Goal: Task Accomplishment & Management: Manage account settings

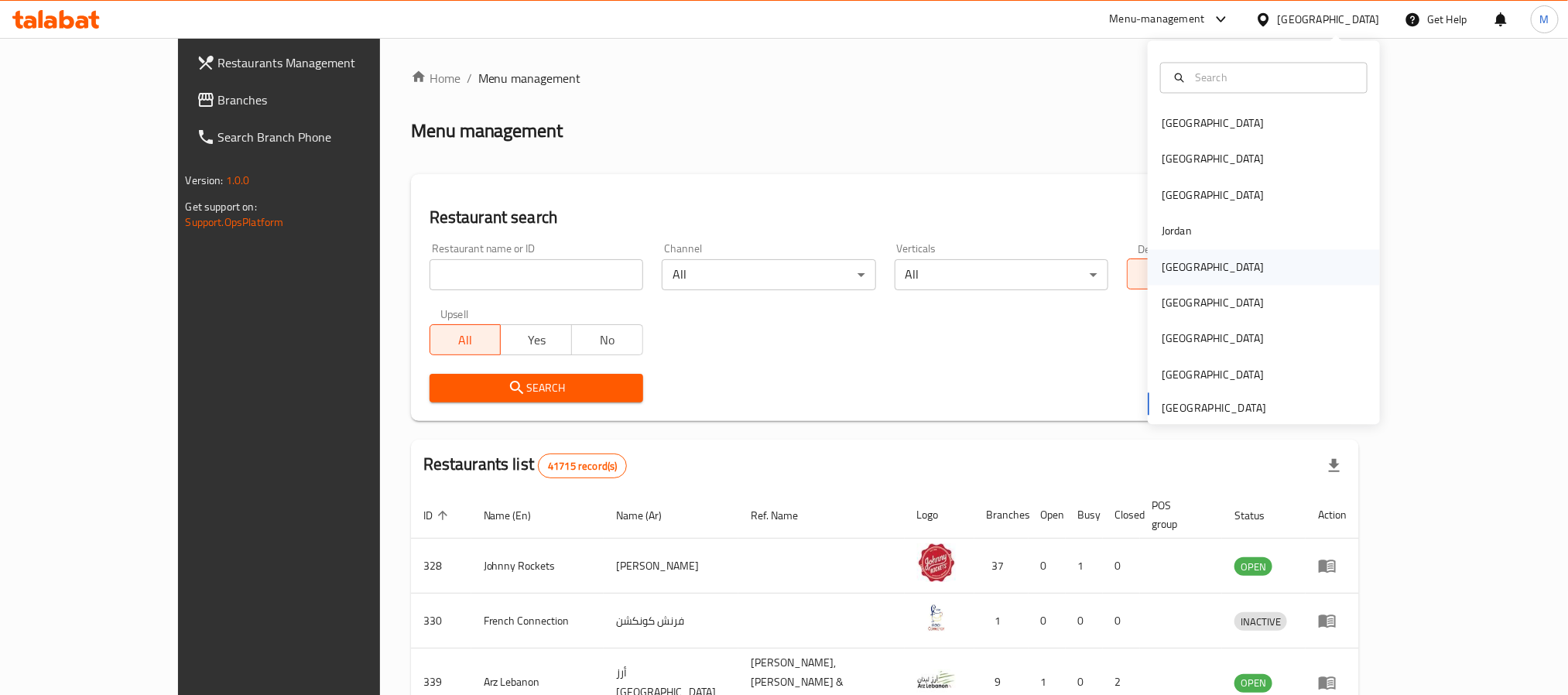
click at [1203, 267] on div "[GEOGRAPHIC_DATA]" at bounding box center [1264, 267] width 232 height 35
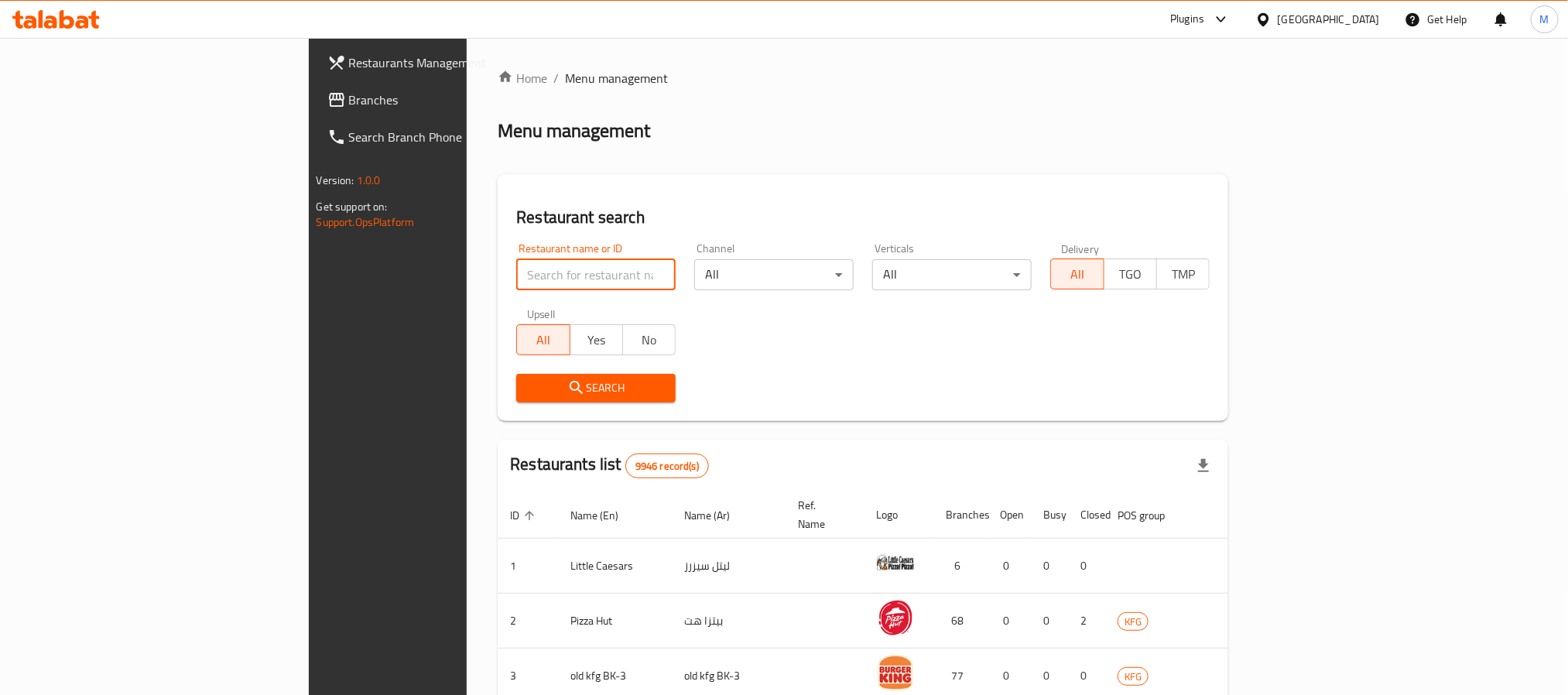
click at [516, 274] on input "search" at bounding box center [595, 275] width 160 height 31
paste input "14888"
type input "14888"
click button "Search" at bounding box center [595, 388] width 160 height 28
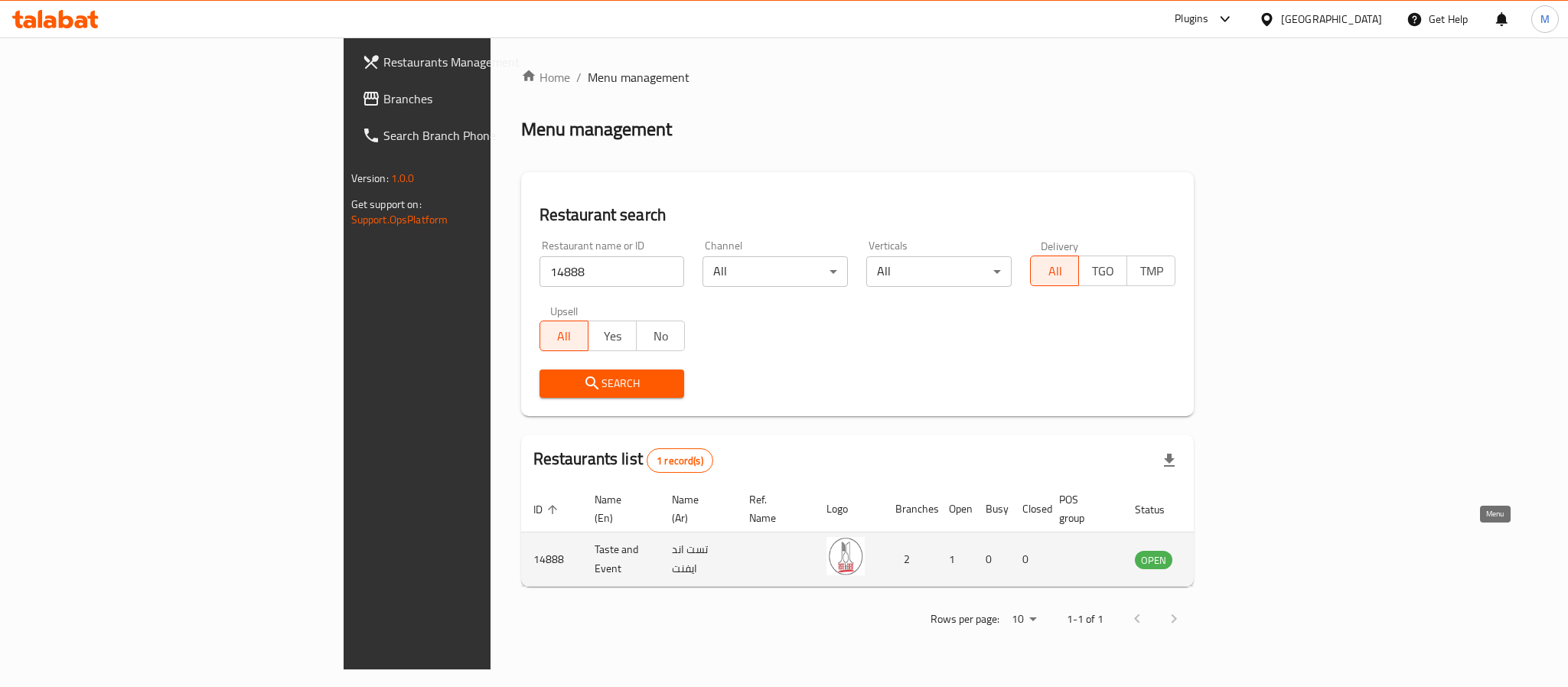
click at [1234, 551] on icon "enhanced table" at bounding box center [1224, 559] width 18 height 18
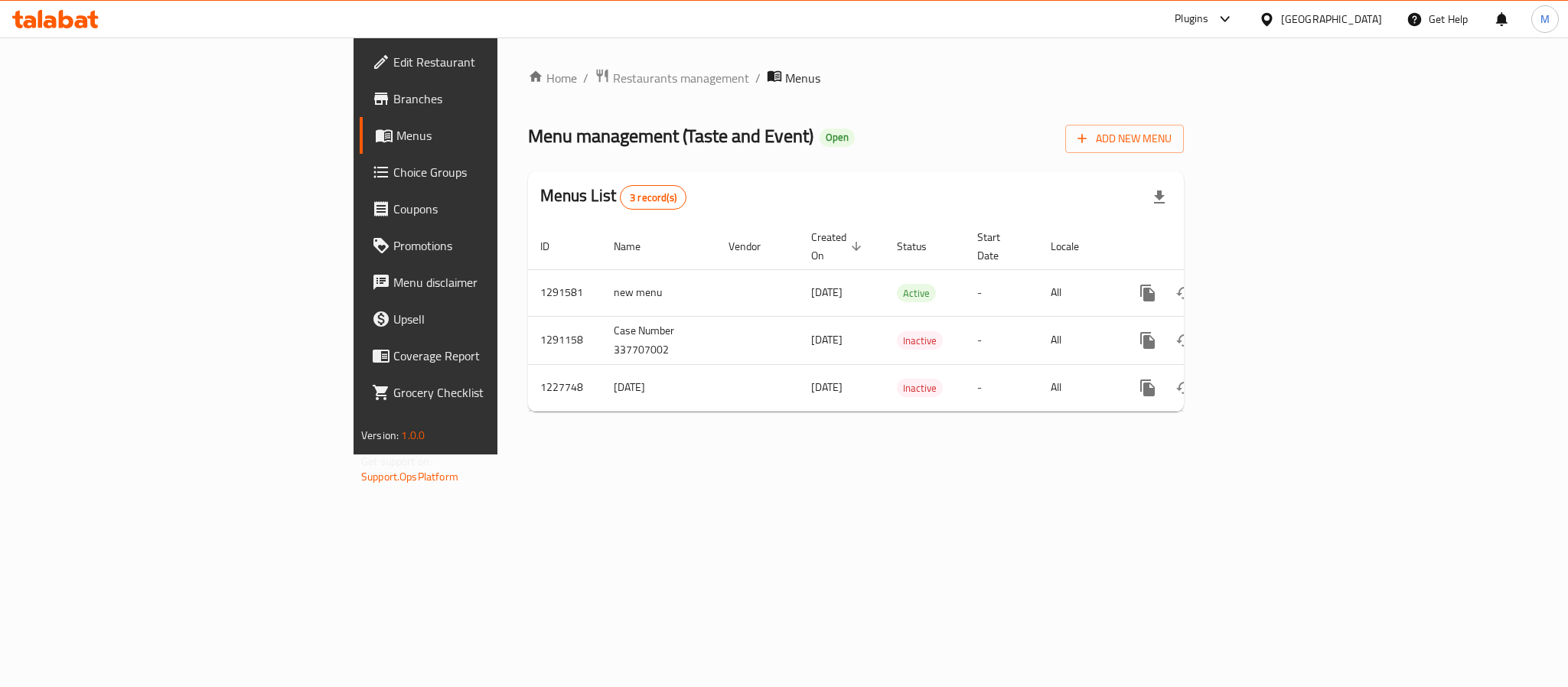
click at [393, 65] on span "Edit Restaurant" at bounding box center [498, 62] width 210 height 18
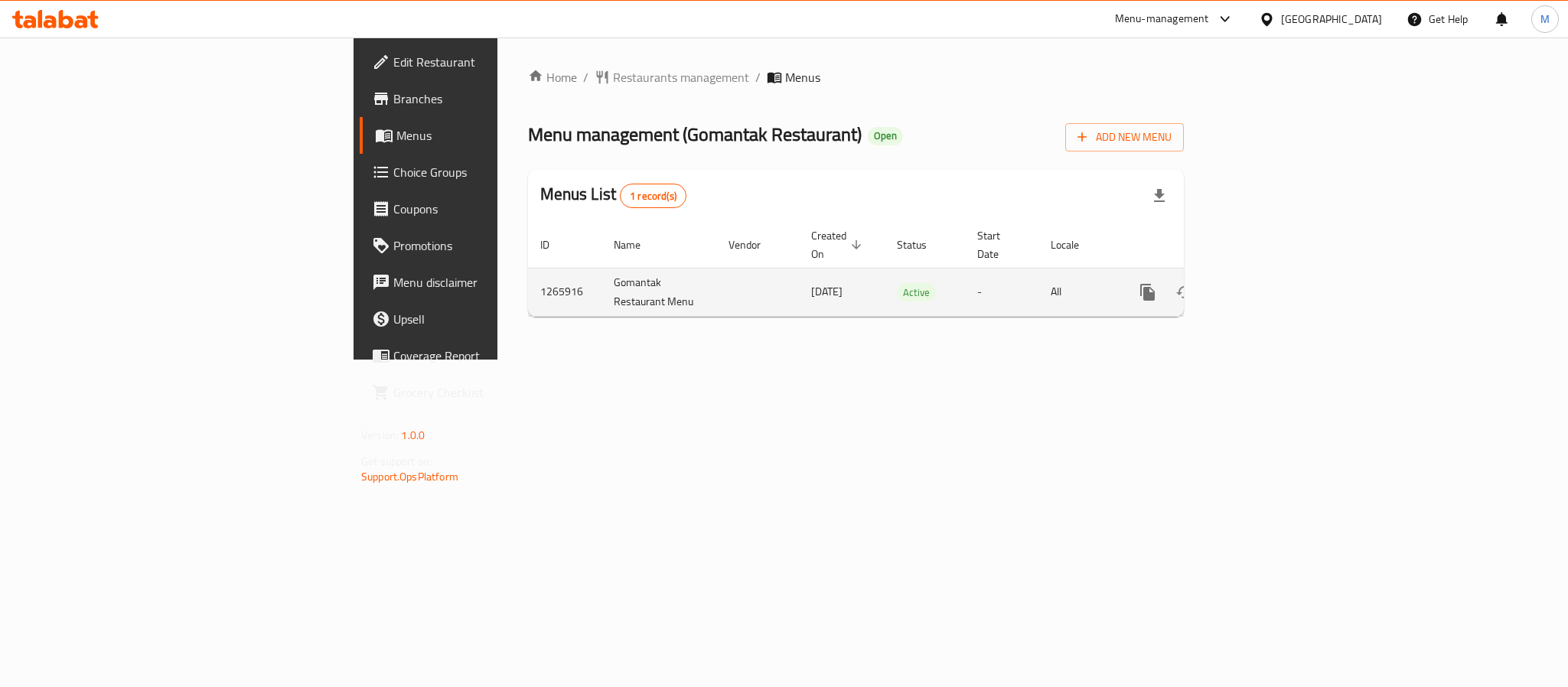
click at [1268, 284] on icon "enhanced table" at bounding box center [1258, 292] width 18 height 18
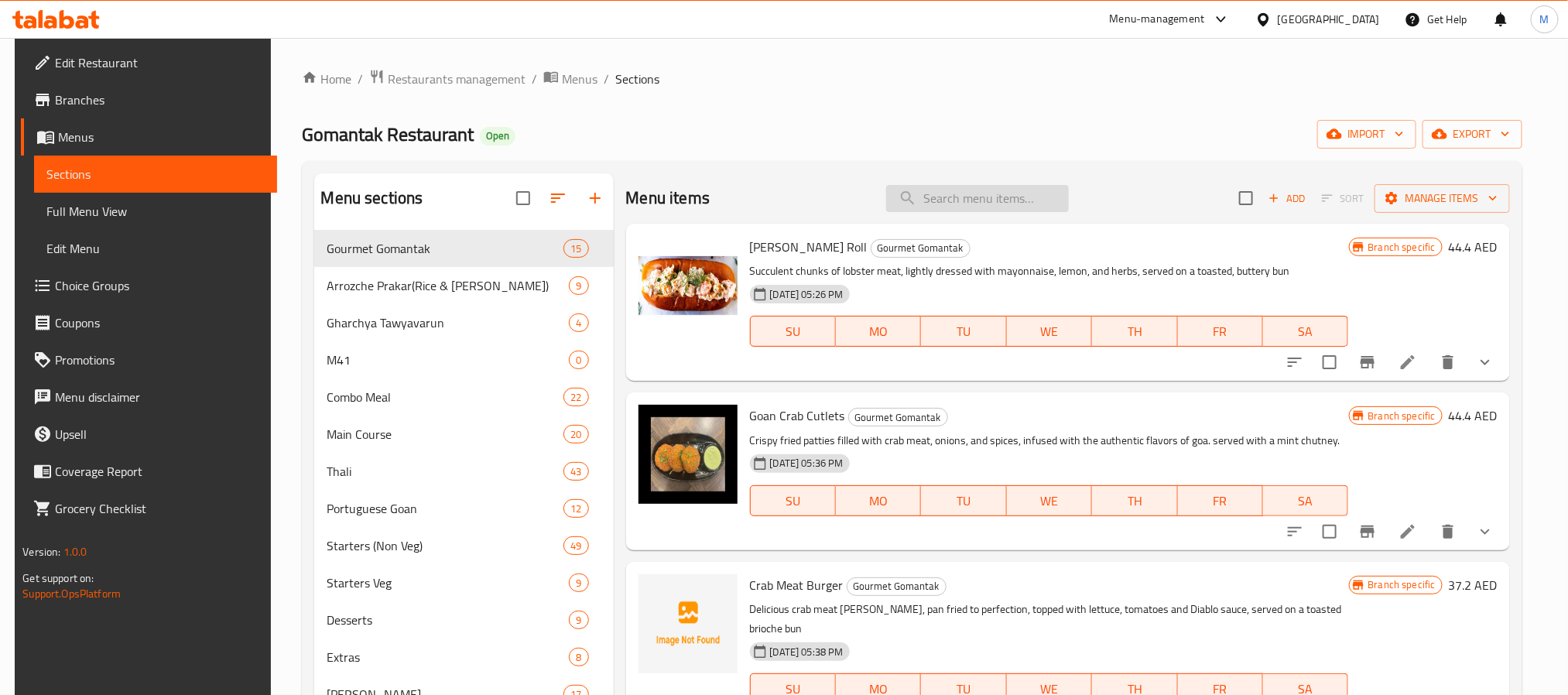
click at [988, 200] on input "search" at bounding box center [977, 199] width 183 height 27
paste input "Unlimited Extra Tandul Bhakhari"
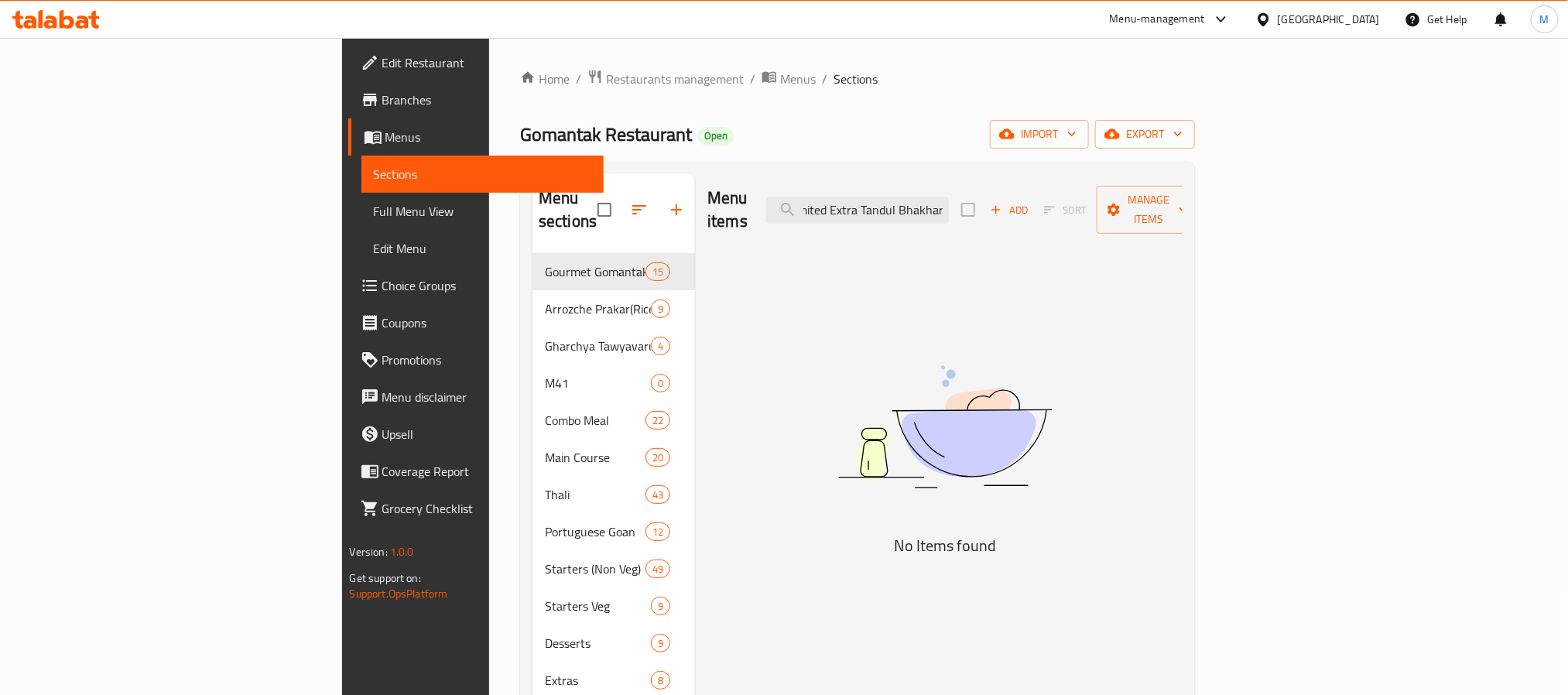
type input "Unlimited Extra Tandul Bhakhari"
click at [948, 205] on input "Unlimited Extra Tandul Bhakhari" at bounding box center [857, 210] width 183 height 27
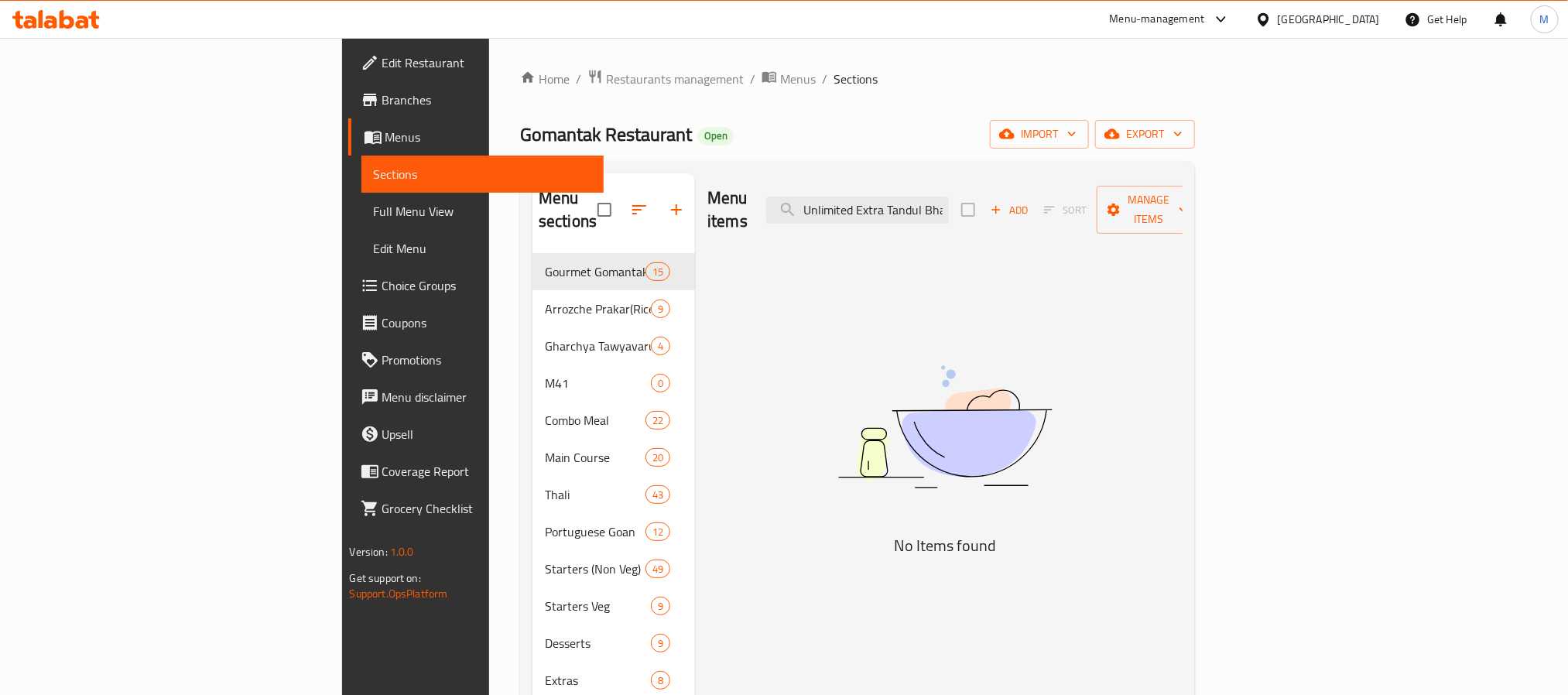
drag, startPoint x: 1071, startPoint y: 198, endPoint x: 830, endPoint y: 203, distance: 241.1
click at [830, 203] on div "Menu items Unlimited Extra Tandul Bhakhari Add Sort Manage items" at bounding box center [945, 209] width 476 height 73
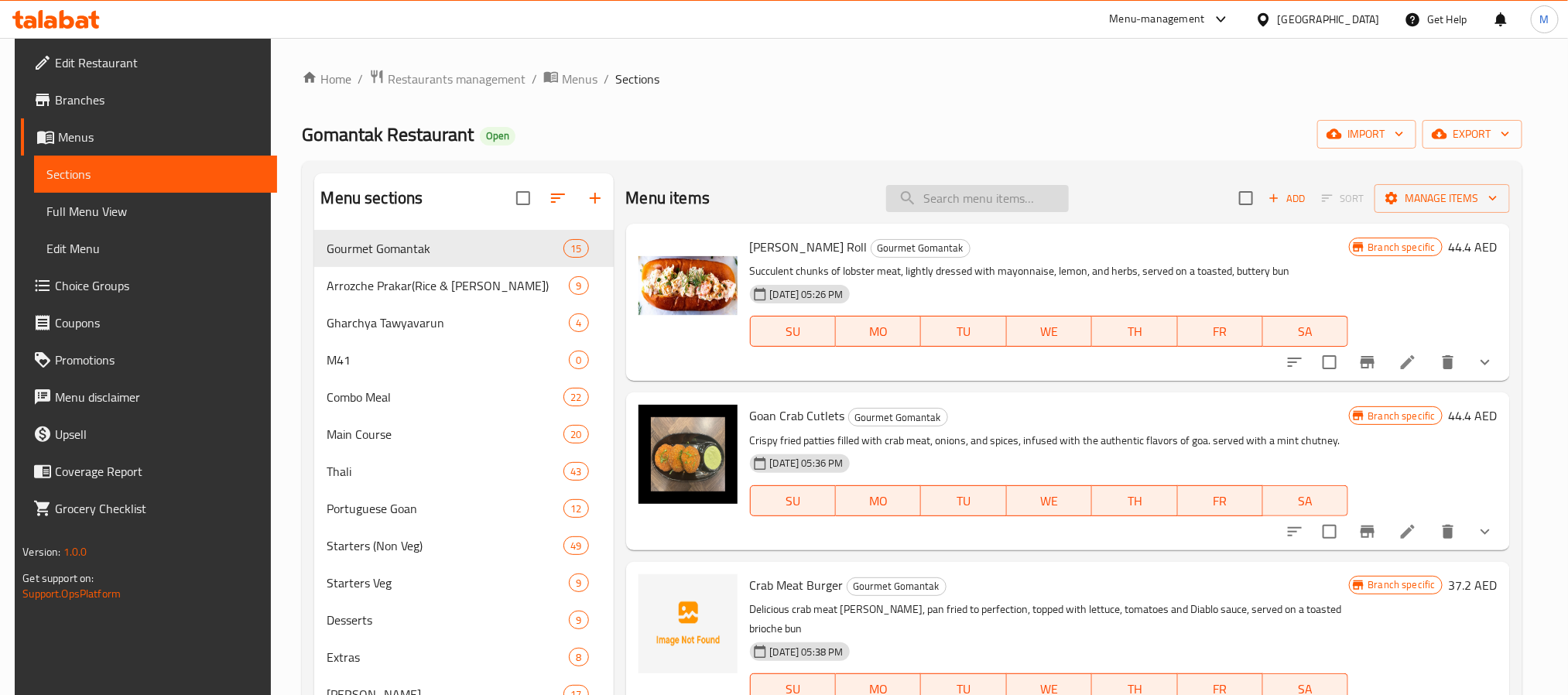
click at [980, 193] on input "search" at bounding box center [977, 199] width 183 height 27
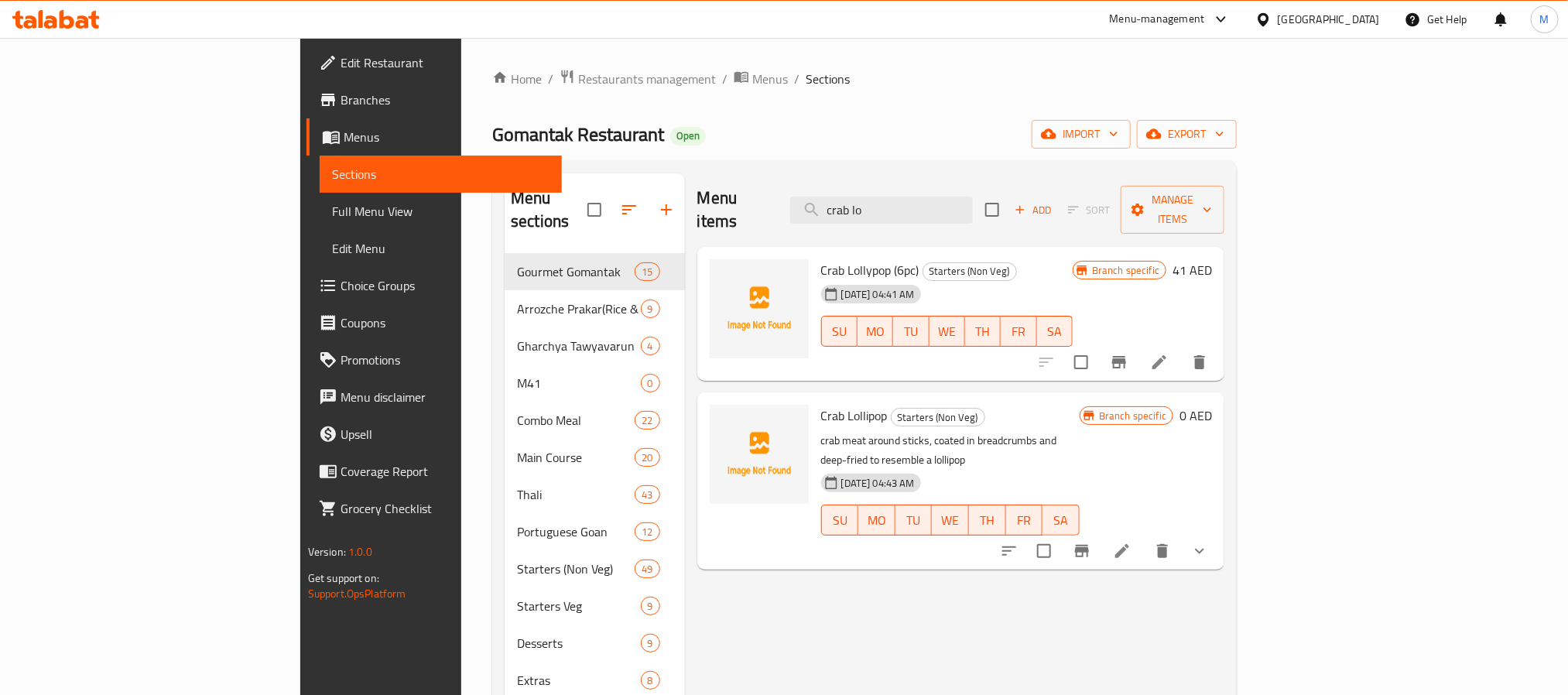
type input "crab lo"
click at [1293, 24] on div "[GEOGRAPHIC_DATA]" at bounding box center [1329, 19] width 102 height 17
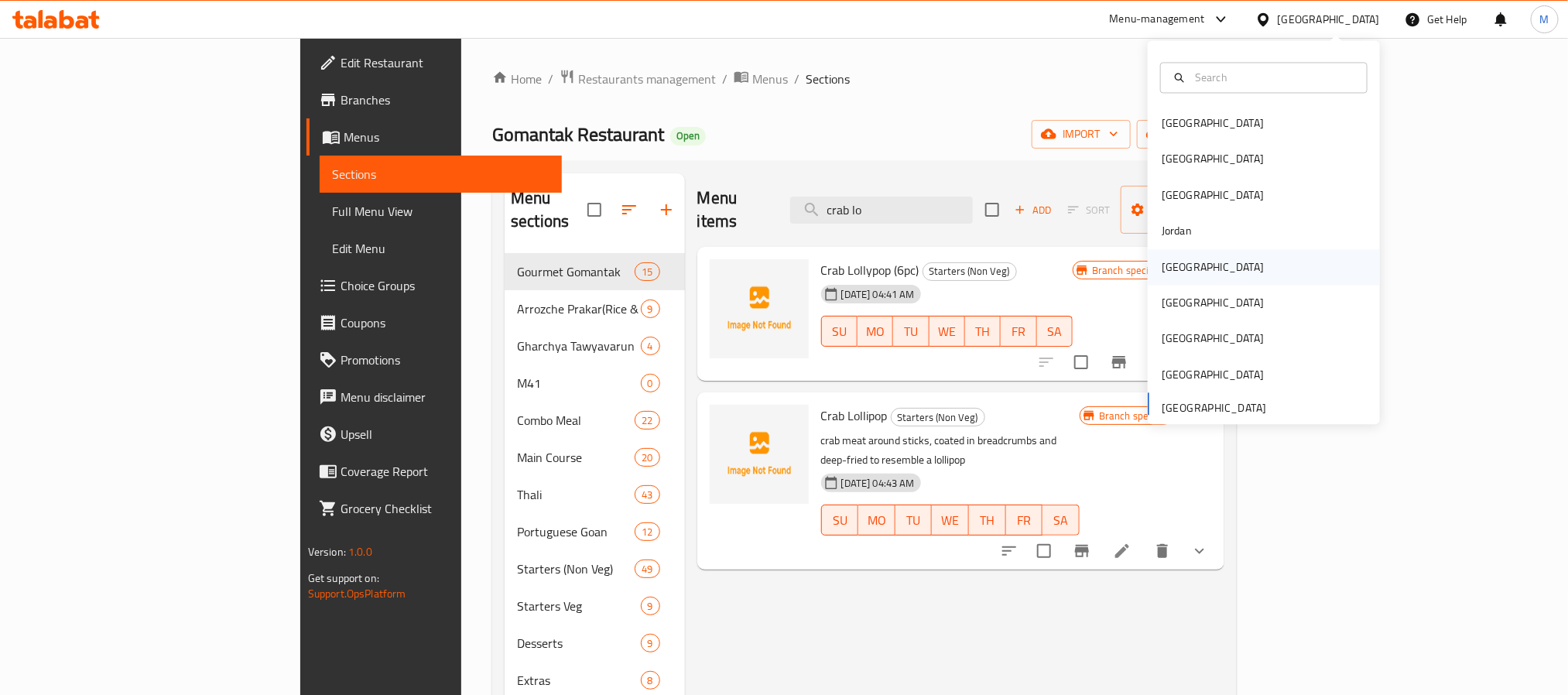
click at [1171, 260] on div "[GEOGRAPHIC_DATA]" at bounding box center [1213, 266] width 102 height 17
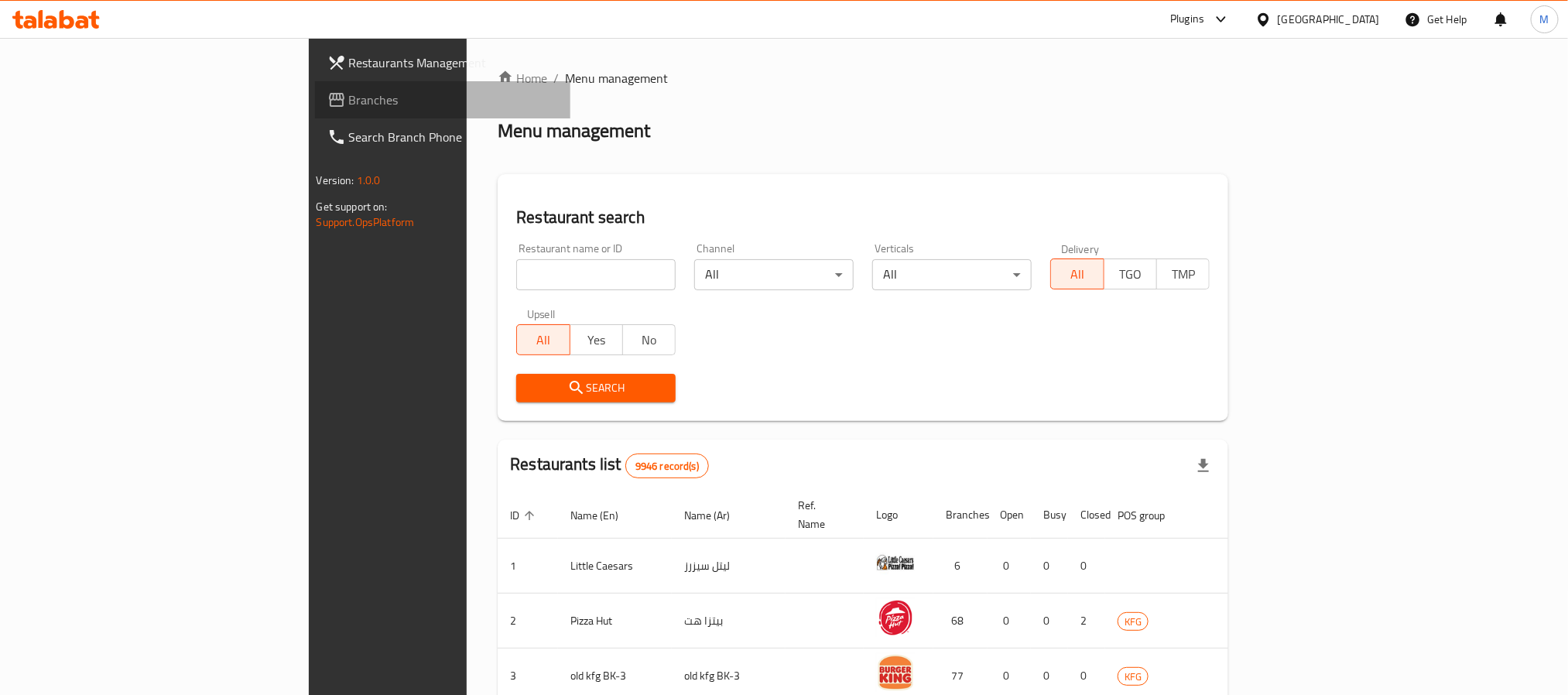
click at [315, 112] on link "Branches" at bounding box center [442, 100] width 255 height 37
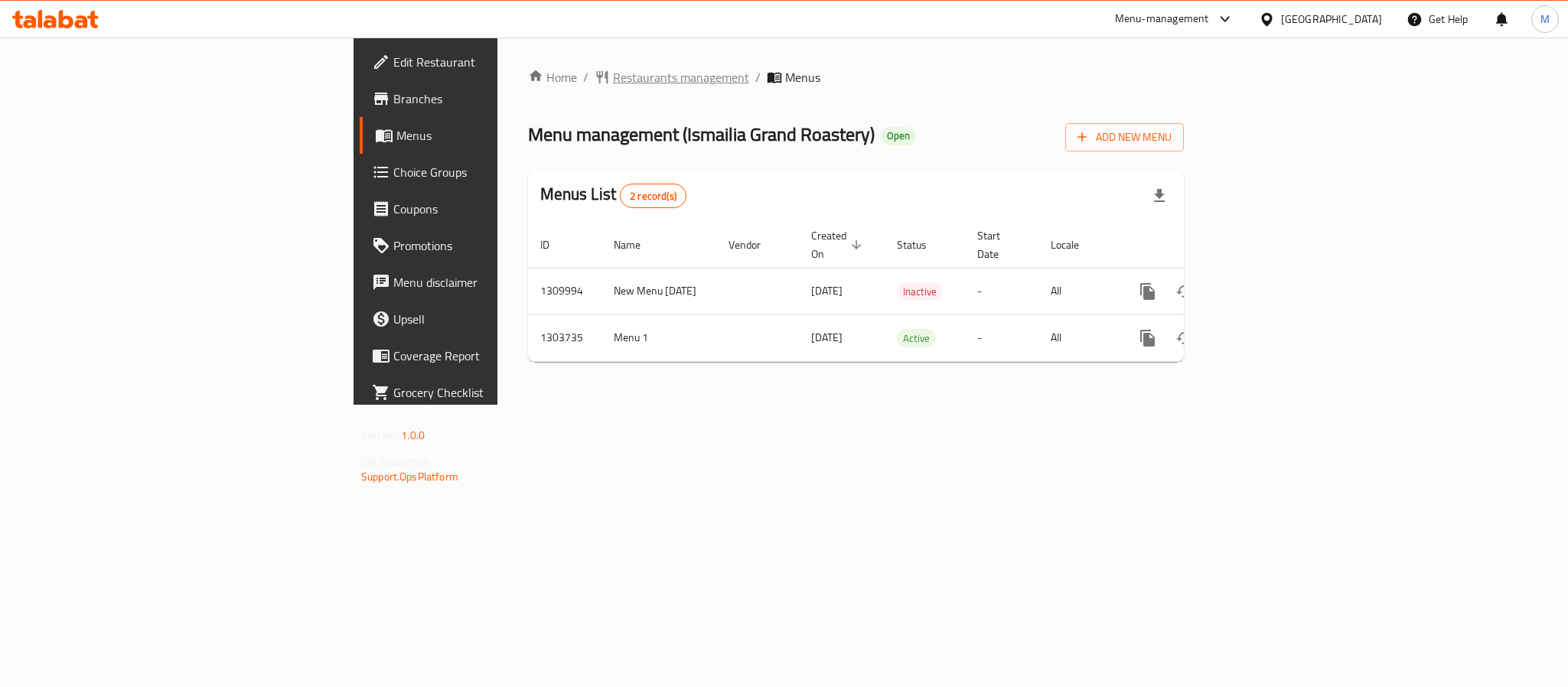
click at [613, 85] on span "Restaurants management" at bounding box center [680, 76] width 136 height 18
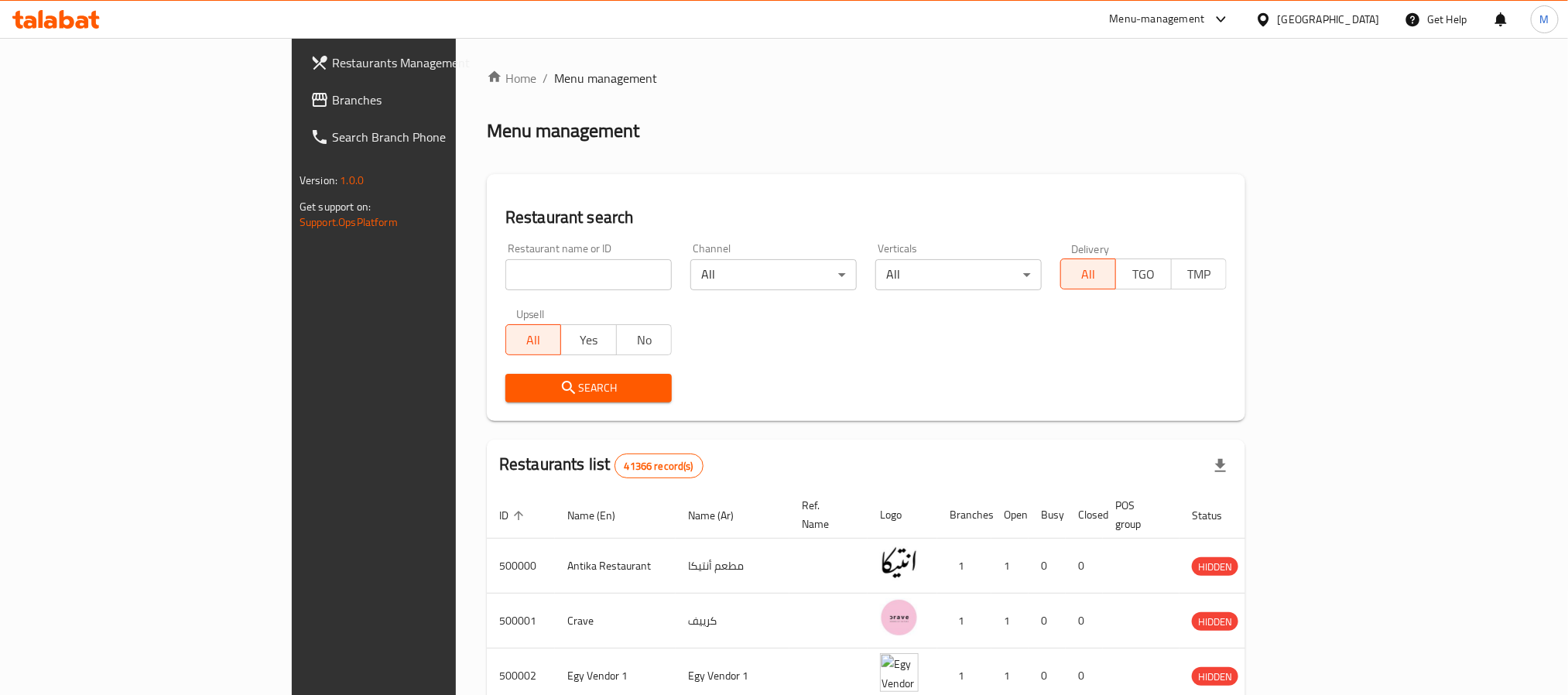
click at [505, 277] on input "search" at bounding box center [588, 275] width 166 height 31
paste input "686867"
type input "686867"
click button "Search" at bounding box center [588, 388] width 166 height 28
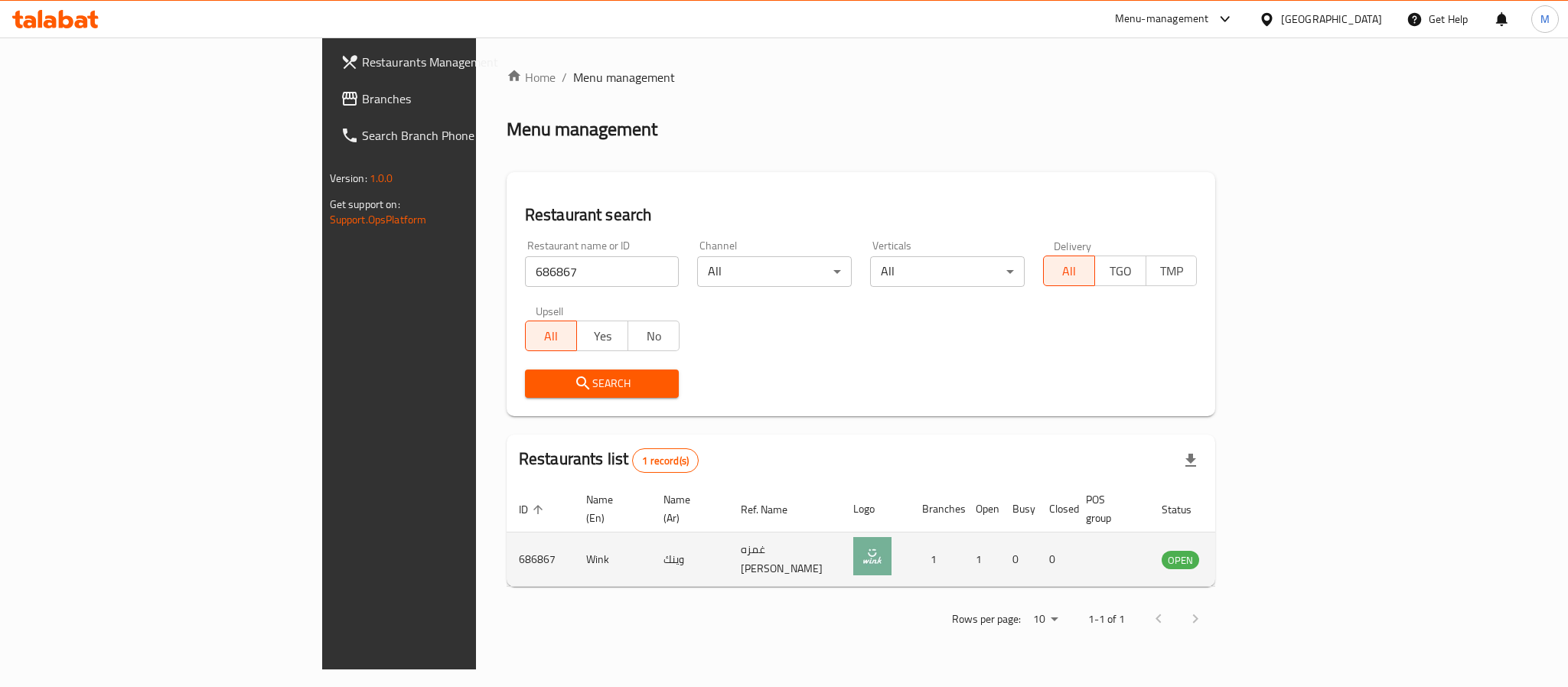
click at [1260, 554] on icon "enhanced table" at bounding box center [1251, 560] width 16 height 13
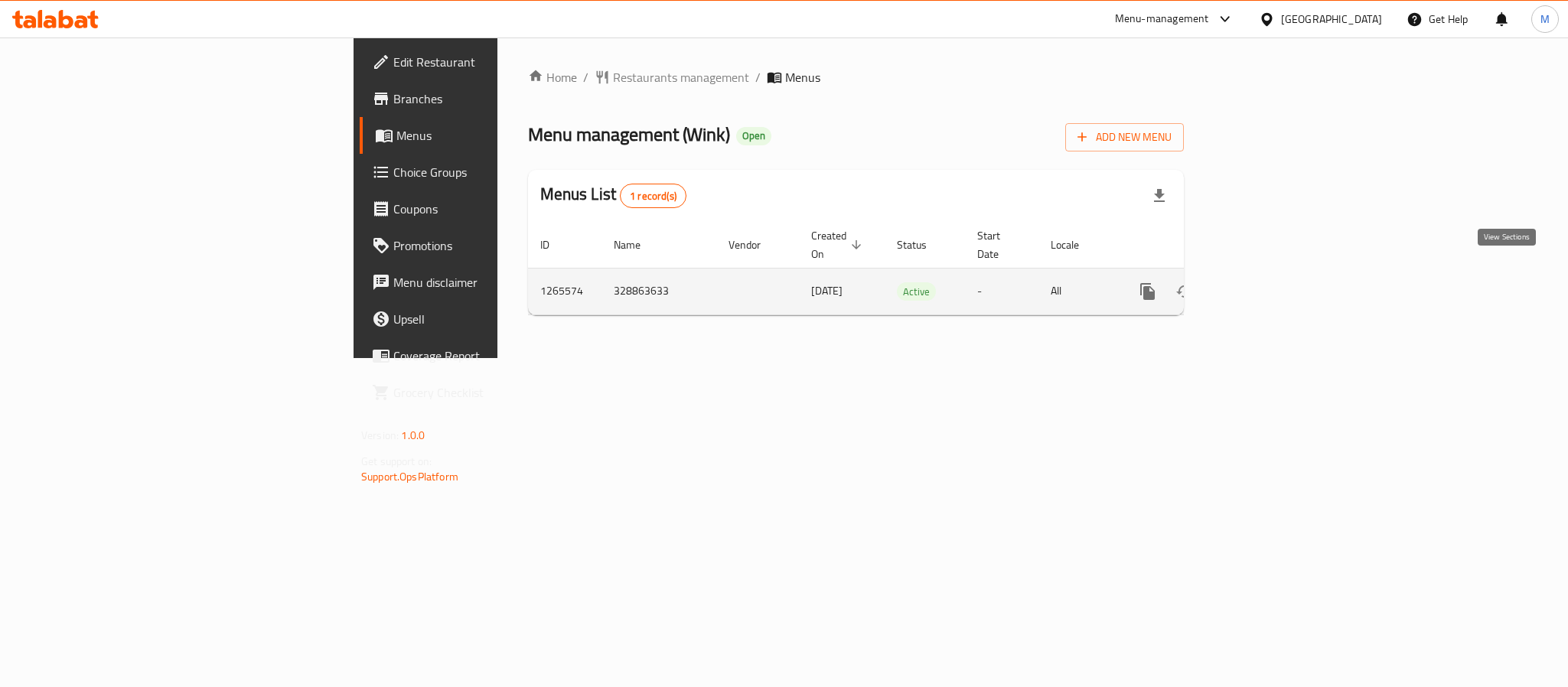
click at [1277, 281] on link "enhanced table" at bounding box center [1258, 291] width 37 height 37
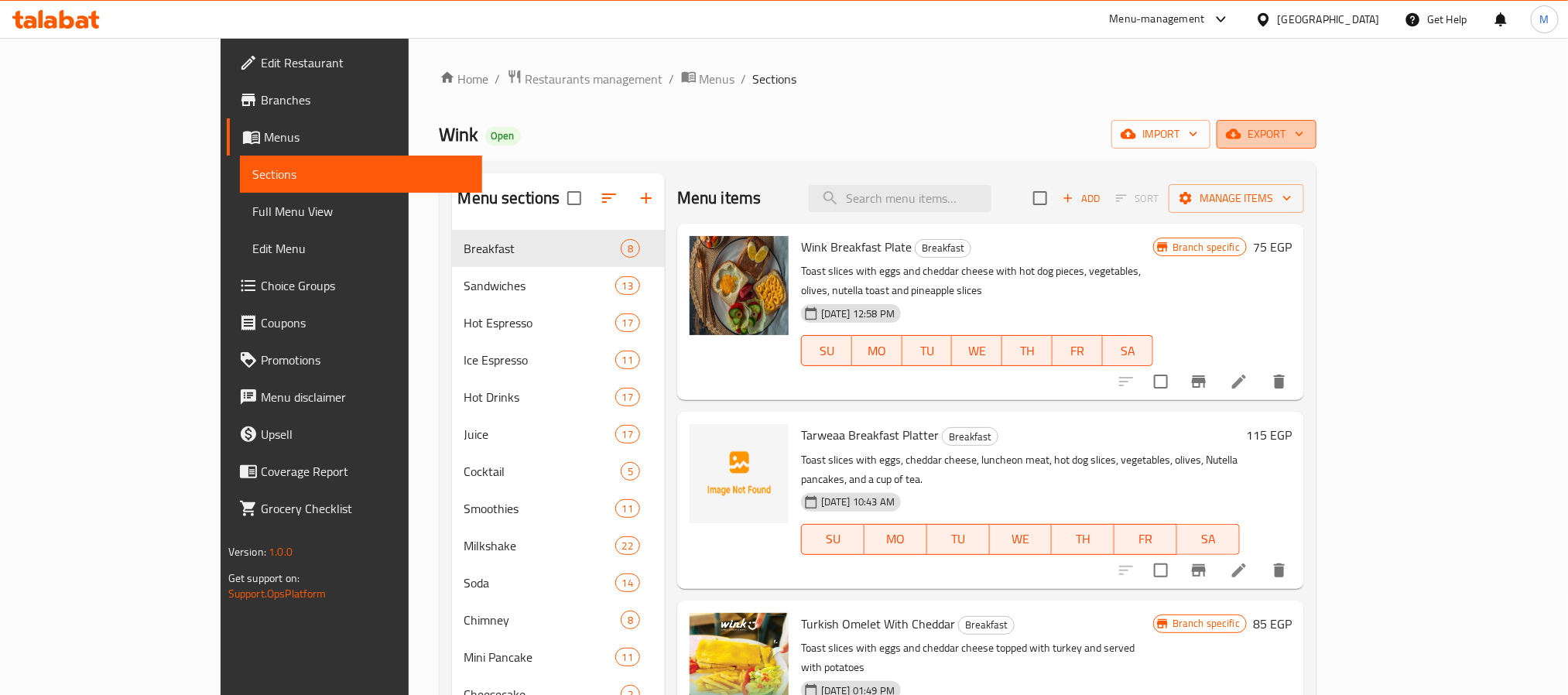
click at [1304, 137] on span "export" at bounding box center [1267, 134] width 75 height 20
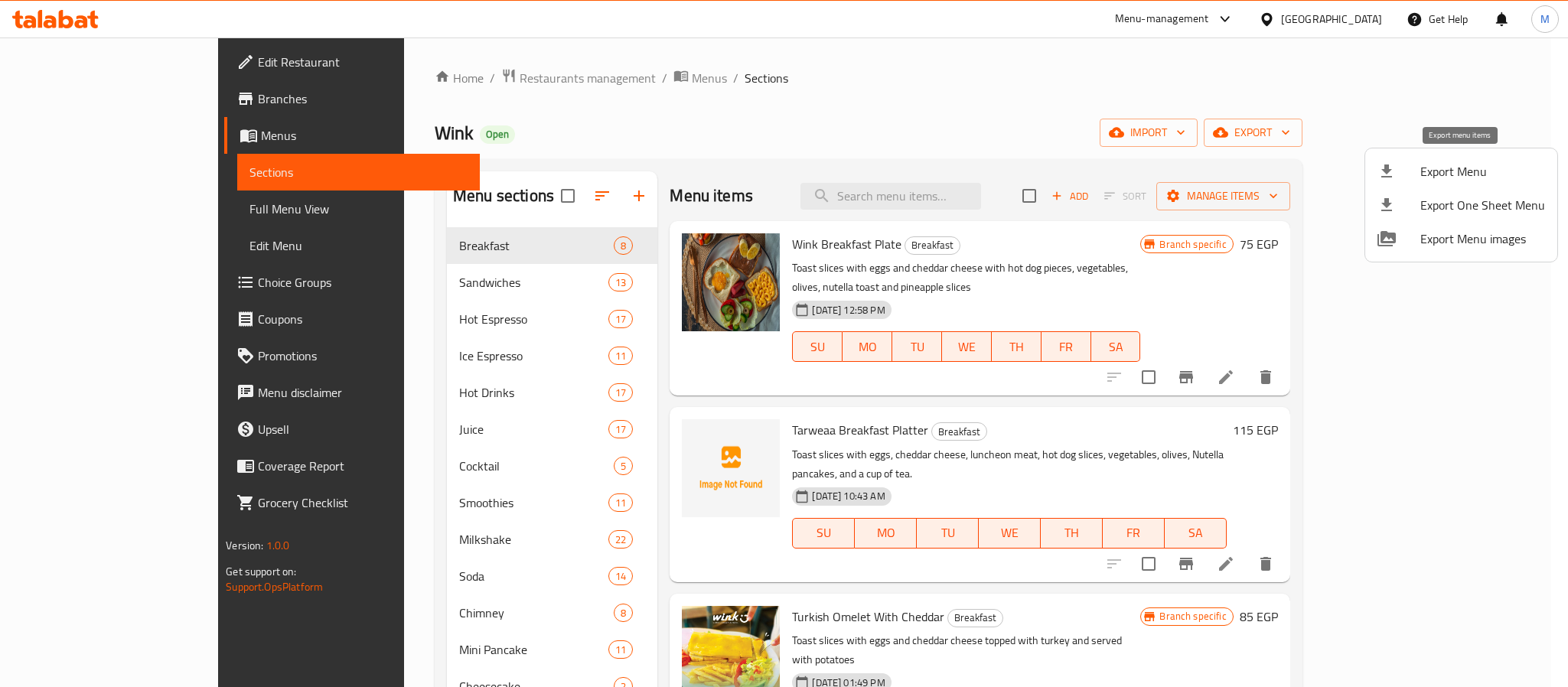
click at [1457, 175] on span "Export Menu" at bounding box center [1483, 171] width 125 height 18
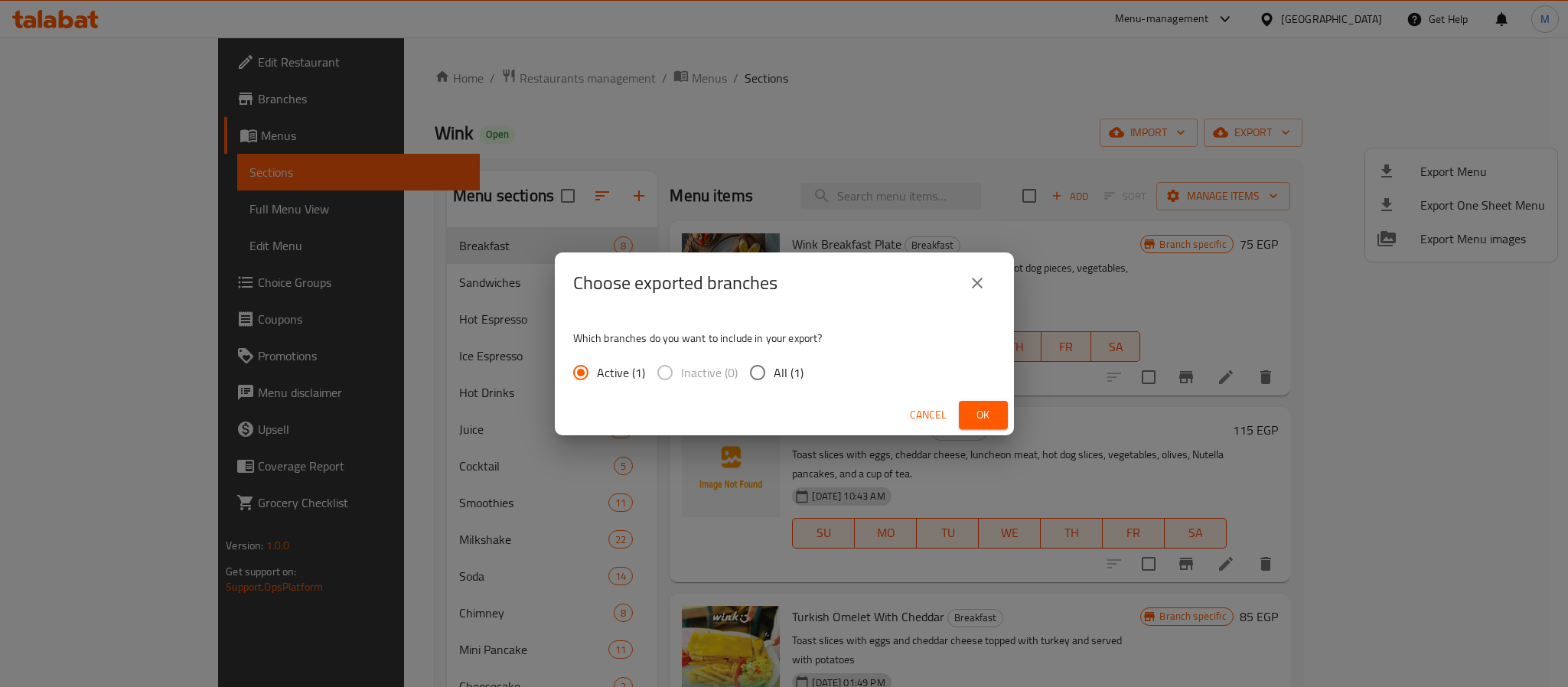
click at [783, 374] on span "All (1)" at bounding box center [788, 373] width 30 height 18
click at [773, 374] on input "All (1)" at bounding box center [757, 372] width 32 height 32
radio input "true"
click at [980, 413] on span "Ok" at bounding box center [982, 415] width 24 height 19
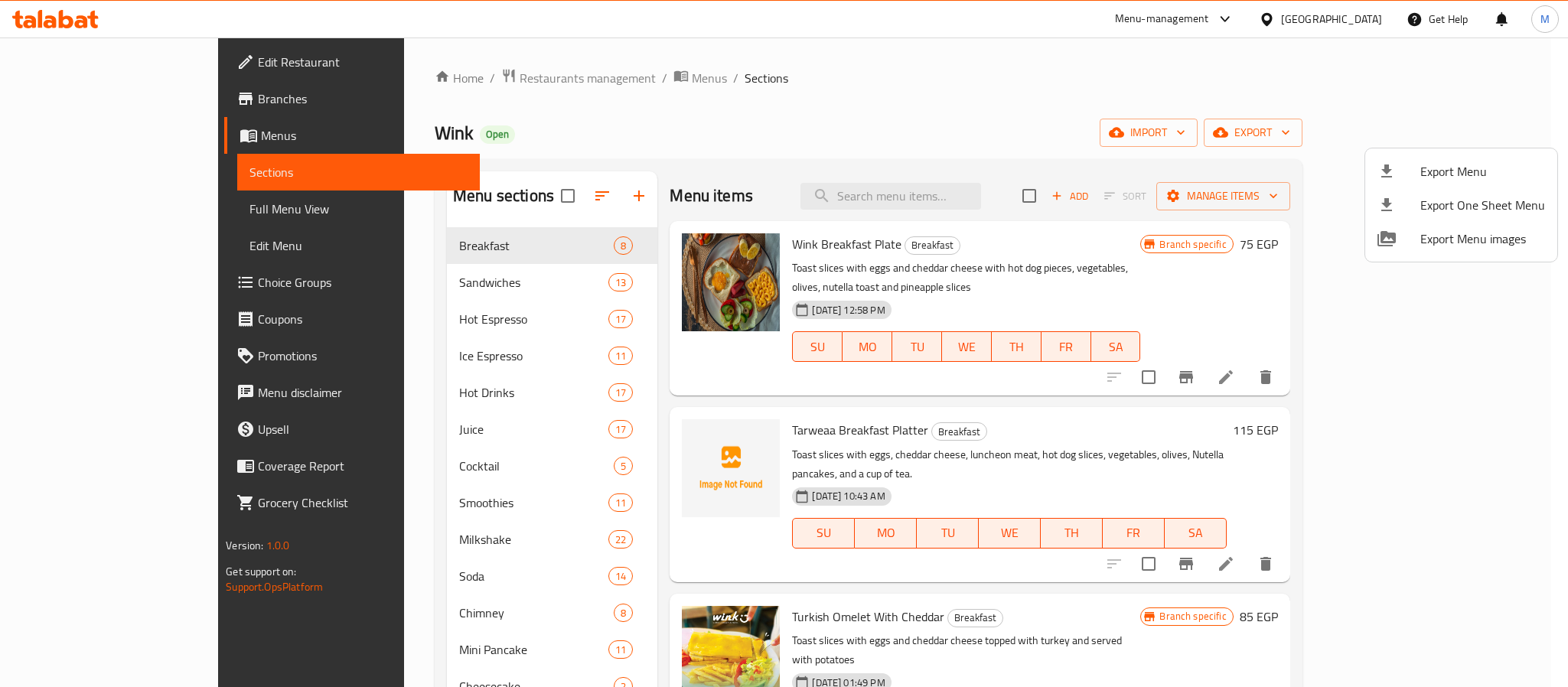
click at [1372, 24] on div at bounding box center [784, 344] width 1568 height 687
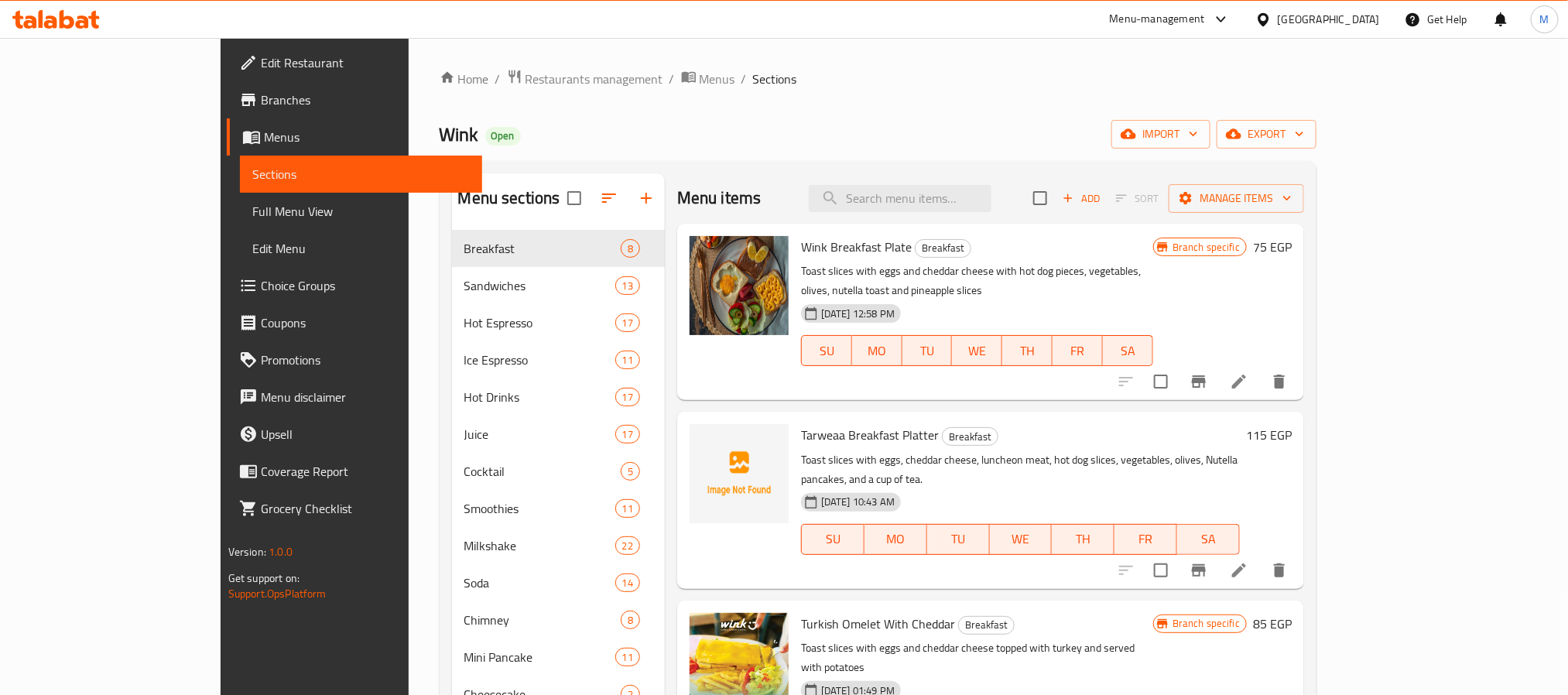
click at [1378, 24] on div "[GEOGRAPHIC_DATA]" at bounding box center [1329, 19] width 102 height 17
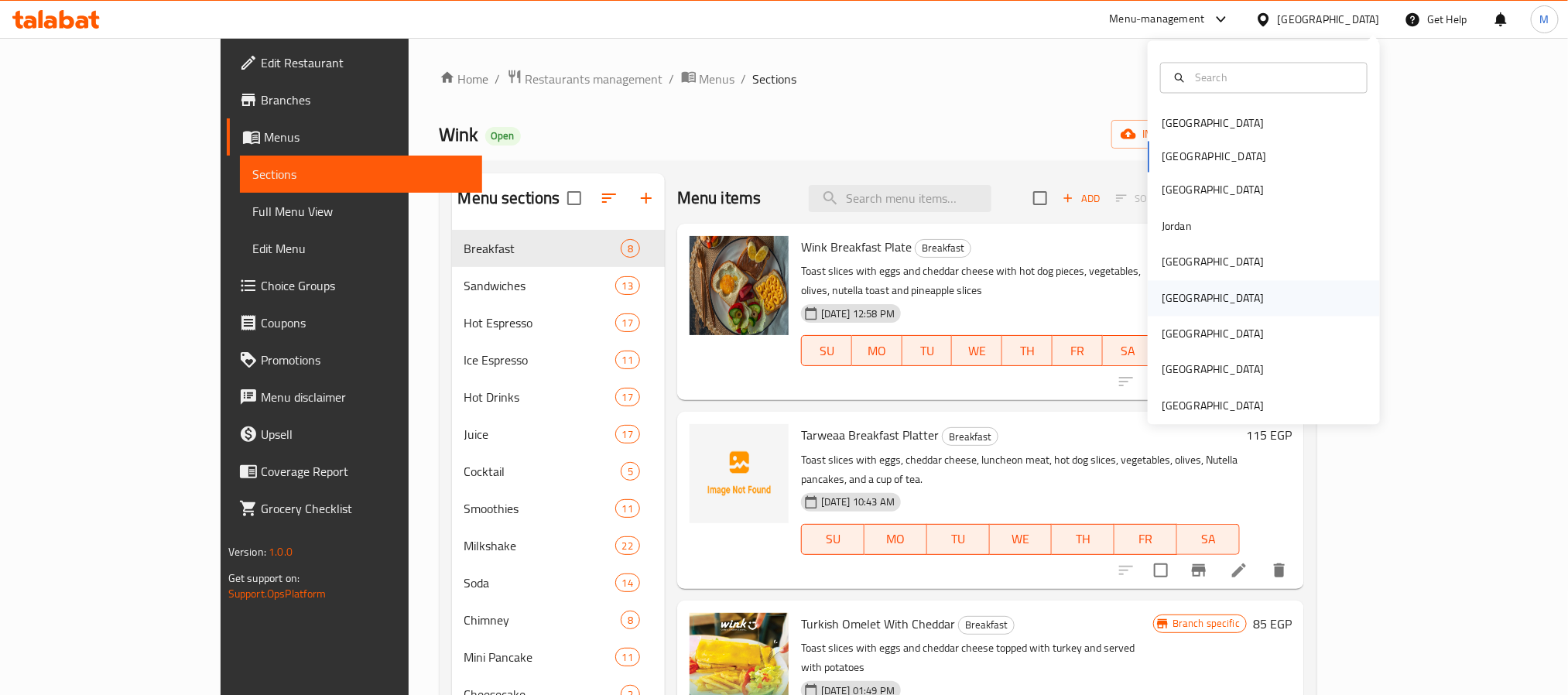
click at [1197, 293] on div "[GEOGRAPHIC_DATA]" at bounding box center [1264, 298] width 232 height 35
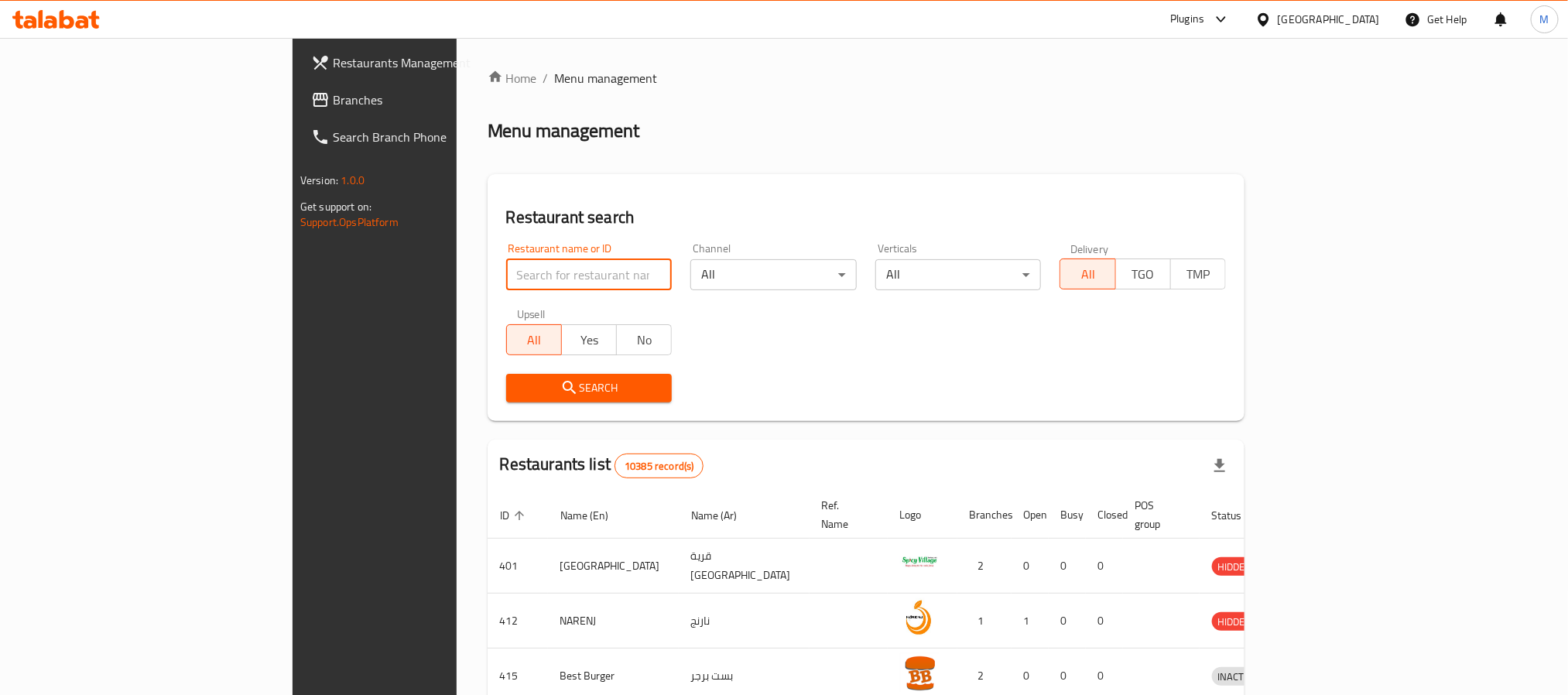
click at [506, 277] on input "search" at bounding box center [589, 275] width 166 height 31
paste input "28607"
type input "28607"
click button "Search" at bounding box center [589, 388] width 166 height 28
